Goal: Book appointment/travel/reservation

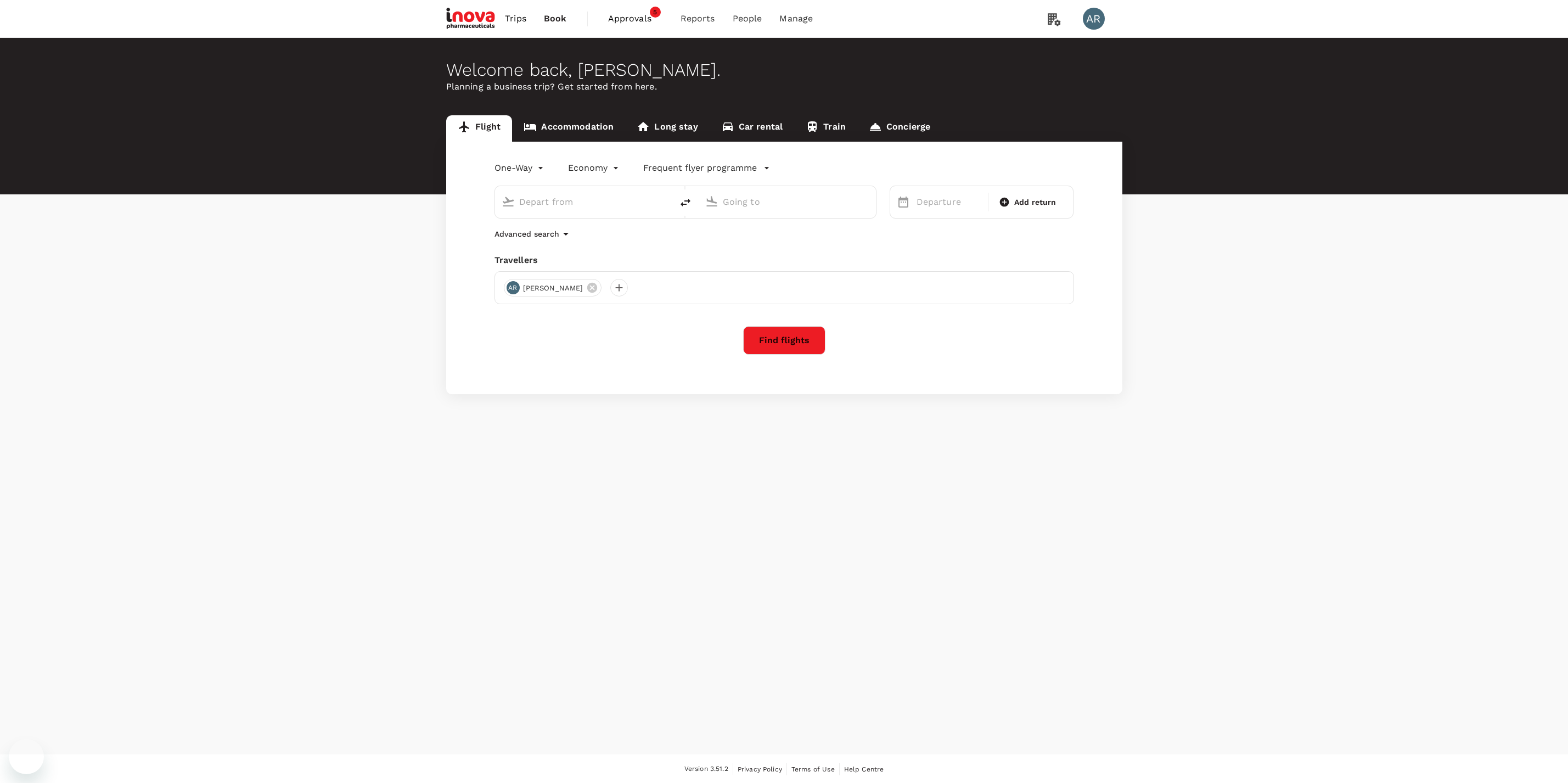
type input "Ngurah Rai Intl (DPS)"
type input "[GEOGRAPHIC_DATA], [GEOGRAPHIC_DATA] (any)"
